Goal: Transaction & Acquisition: Purchase product/service

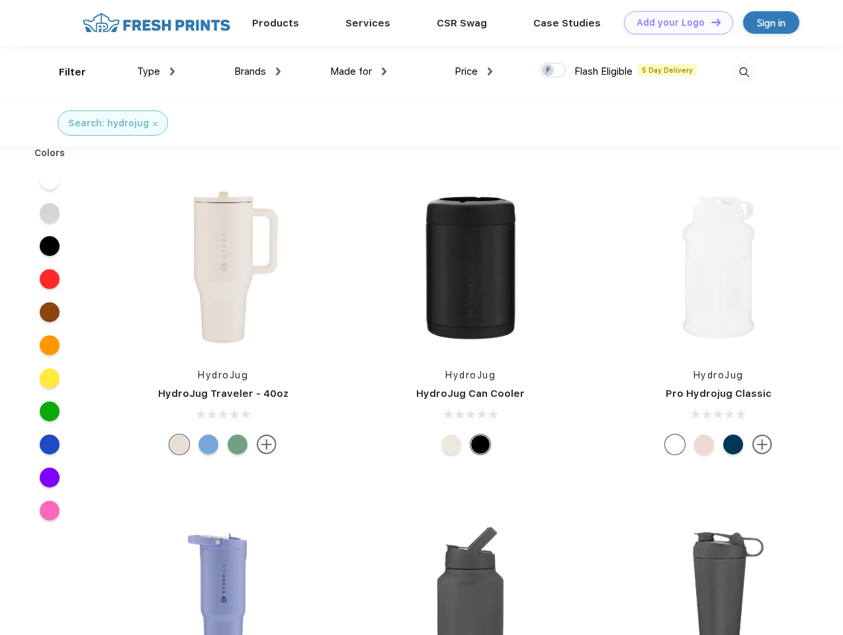
click at [673, 22] on link "Add your Logo Design Tool" at bounding box center [678, 22] width 109 height 23
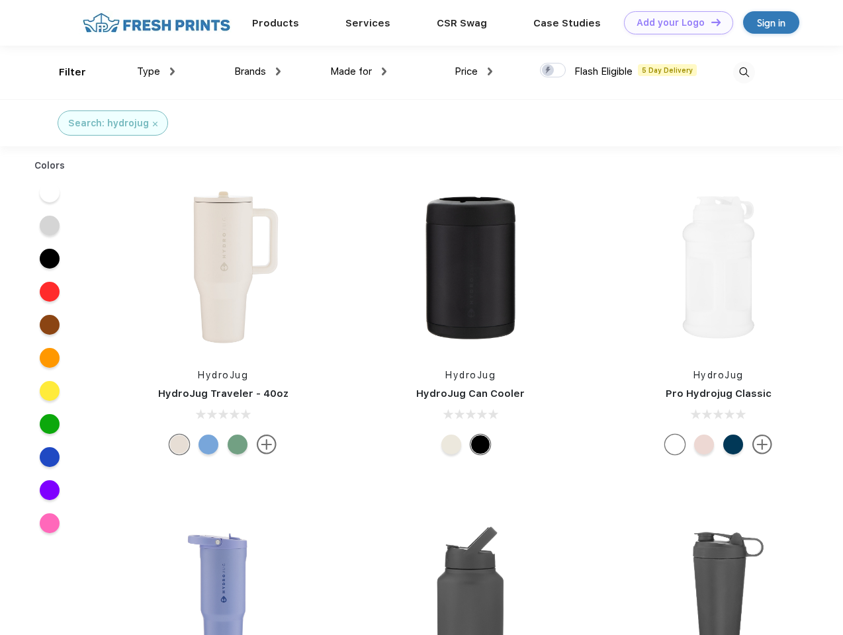
click at [0, 0] on div "Design Tool" at bounding box center [0, 0] width 0 height 0
click at [710, 22] on link "Add your Logo Design Tool" at bounding box center [678, 22] width 109 height 23
click at [64, 72] on div "Filter" at bounding box center [72, 72] width 27 height 15
click at [156, 71] on span "Type" at bounding box center [148, 71] width 23 height 12
click at [257, 71] on span "Brands" at bounding box center [250, 71] width 32 height 12
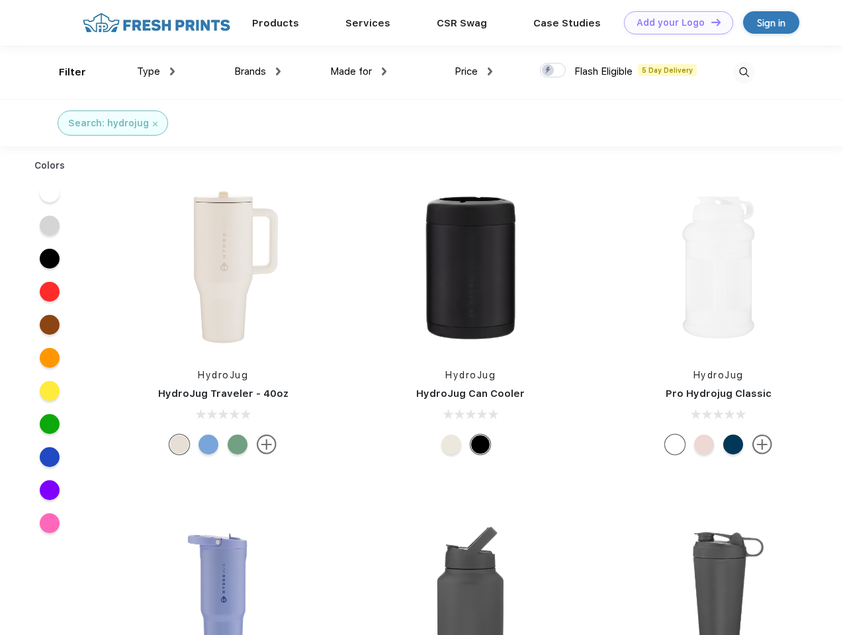
click at [359, 71] on span "Made for" at bounding box center [351, 71] width 42 height 12
click at [474, 71] on span "Price" at bounding box center [465, 71] width 23 height 12
click at [553, 71] on div at bounding box center [553, 70] width 26 height 15
click at [548, 71] on input "checkbox" at bounding box center [544, 66] width 9 height 9
click at [744, 72] on img at bounding box center [744, 73] width 22 height 22
